Goal: Information Seeking & Learning: Learn about a topic

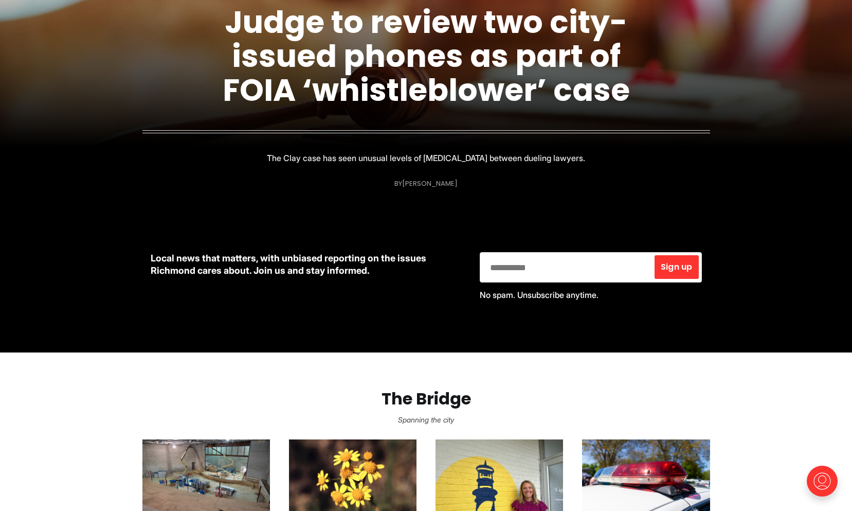
scroll to position [266, 0]
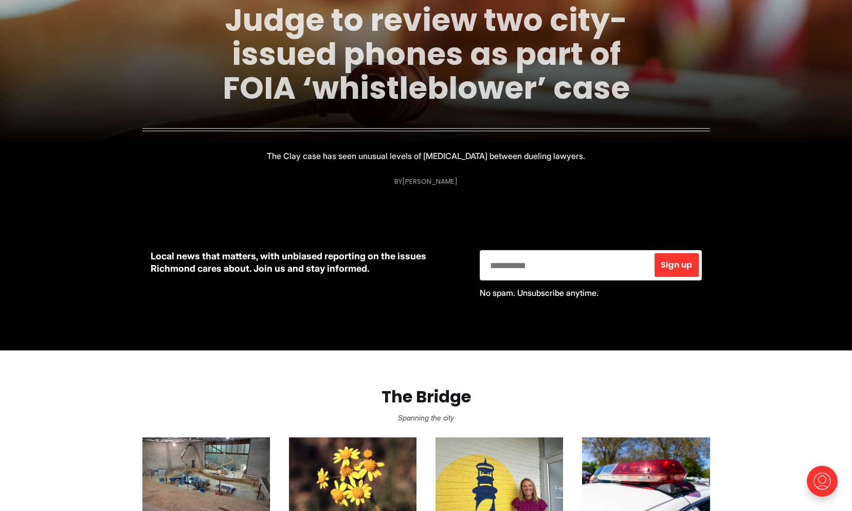
click at [371, 69] on link "Judge to review two city-issued phones as part of FOIA ‘whistleblower’ case" at bounding box center [426, 53] width 407 height 111
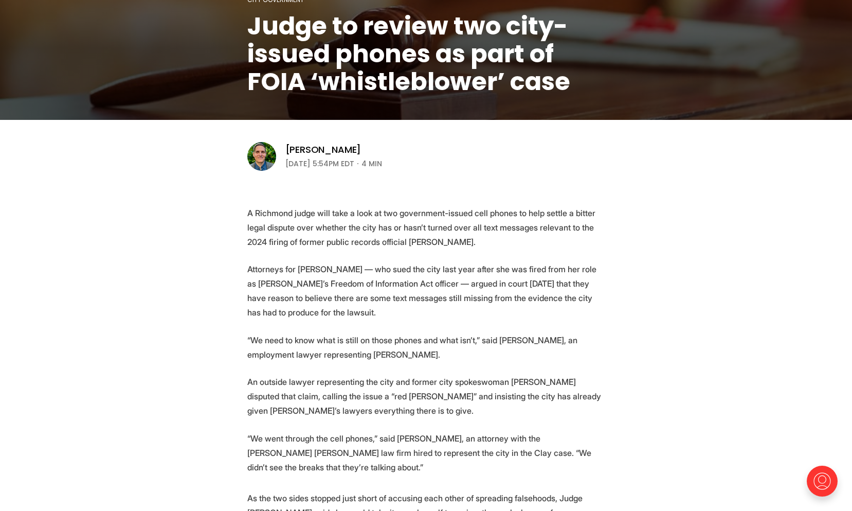
click at [358, 227] on p "A Richmond judge will take a look at two government-issued cell phones to help …" at bounding box center [426, 227] width 358 height 43
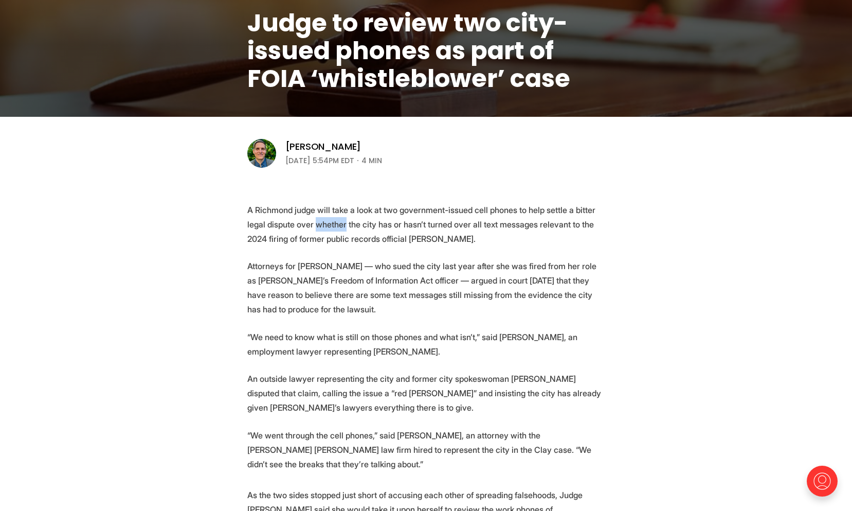
click at [358, 227] on p "A Richmond judge will take a look at two government-issued cell phones to help …" at bounding box center [426, 224] width 358 height 43
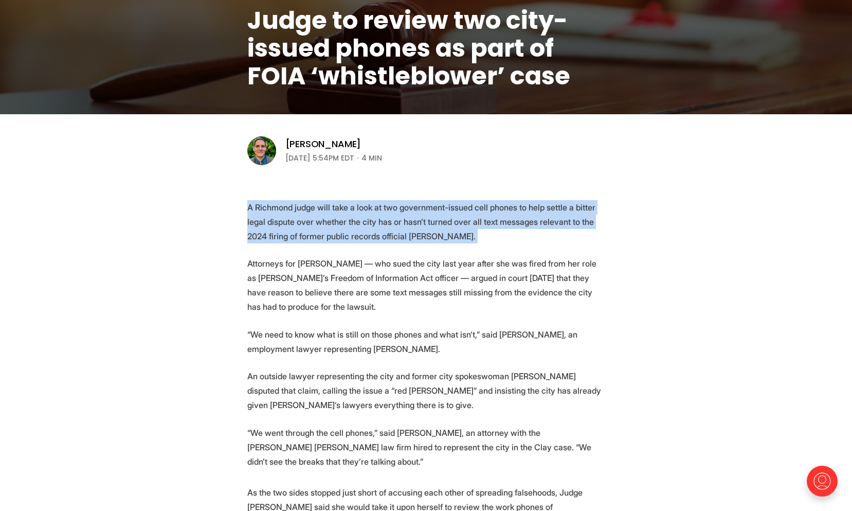
click at [358, 227] on p "A Richmond judge will take a look at two government-issued cell phones to help …" at bounding box center [426, 221] width 358 height 43
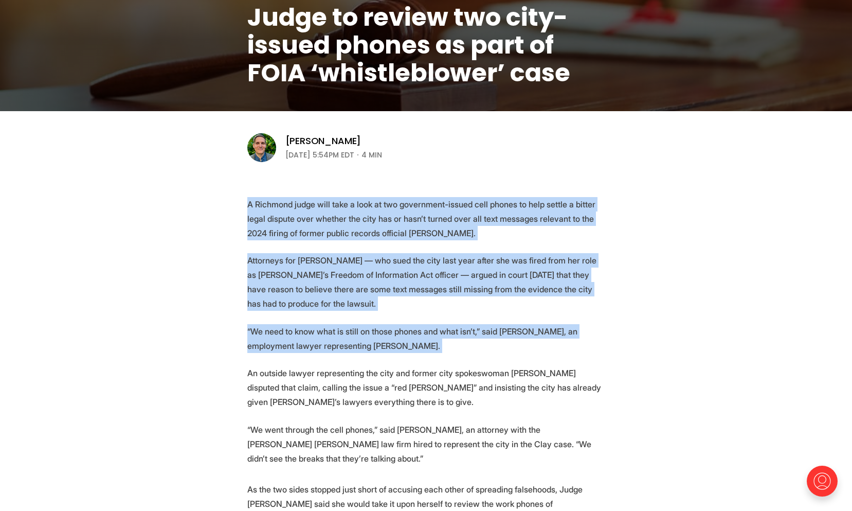
copy section "A Richmond judge will take a look at two government-issued cell phones to help …"
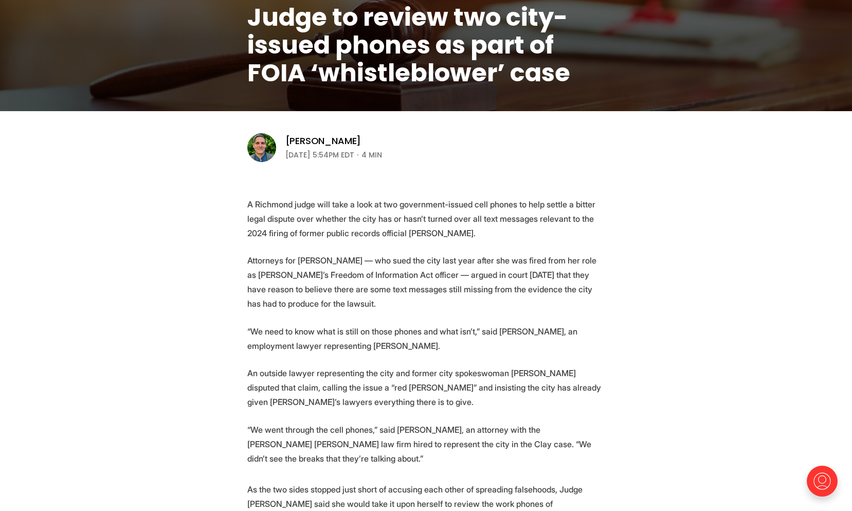
click at [362, 387] on p "An outside lawyer representing the city and former city spokeswoman Petula Burk…" at bounding box center [426, 387] width 358 height 43
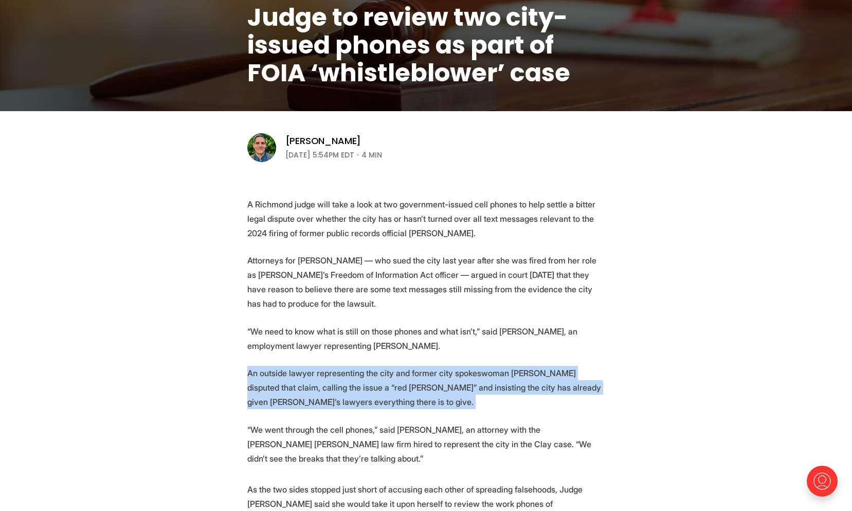
click at [362, 387] on p "An outside lawyer representing the city and former city spokeswoman Petula Burk…" at bounding box center [426, 387] width 358 height 43
copy p "An outside lawyer representing the city and former city spokeswoman Petula Burk…"
click at [387, 406] on p "An outside lawyer representing the city and former city spokeswoman Petula Burk…" at bounding box center [426, 387] width 358 height 43
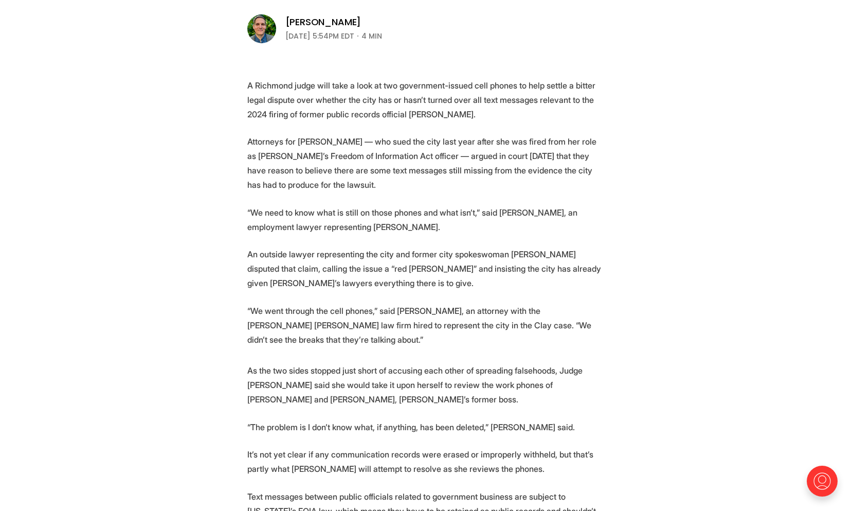
scroll to position [349, 0]
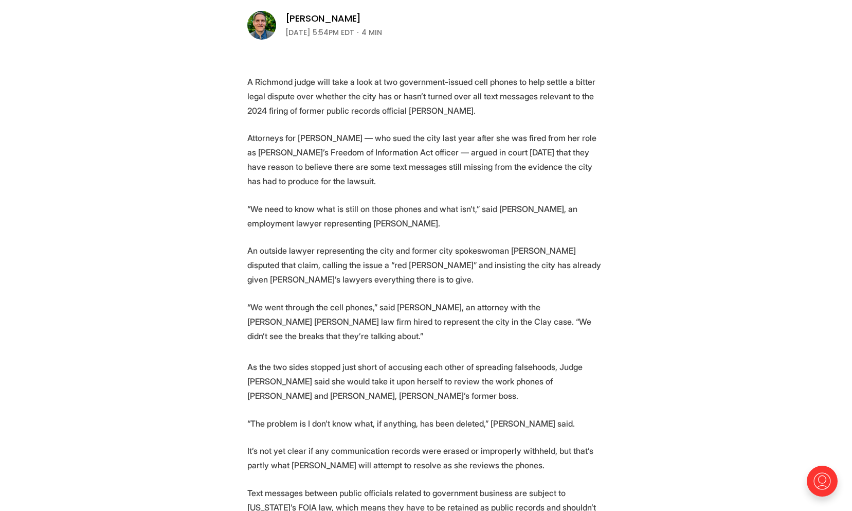
click at [313, 376] on p "As the two sides stopped just short of accusing each other of spreading falseho…" at bounding box center [426, 380] width 358 height 43
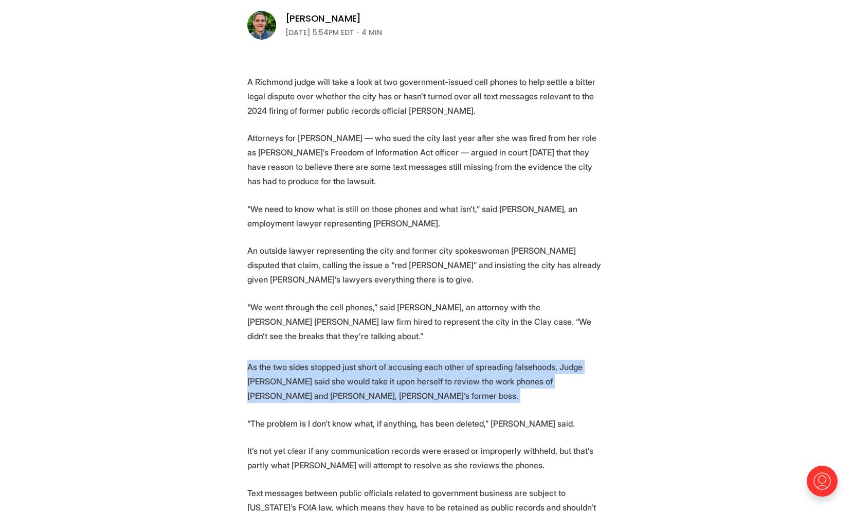
click at [313, 376] on p "As the two sides stopped just short of accusing each other of spreading falseho…" at bounding box center [426, 380] width 358 height 43
copy p "As the two sides stopped just short of accusing each other of spreading falseho…"
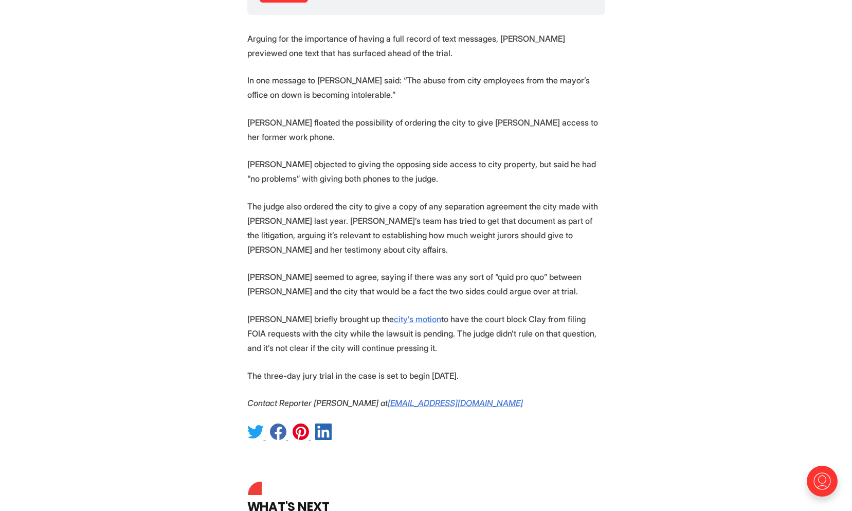
scroll to position [1427, 0]
